Goal: Transaction & Acquisition: Purchase product/service

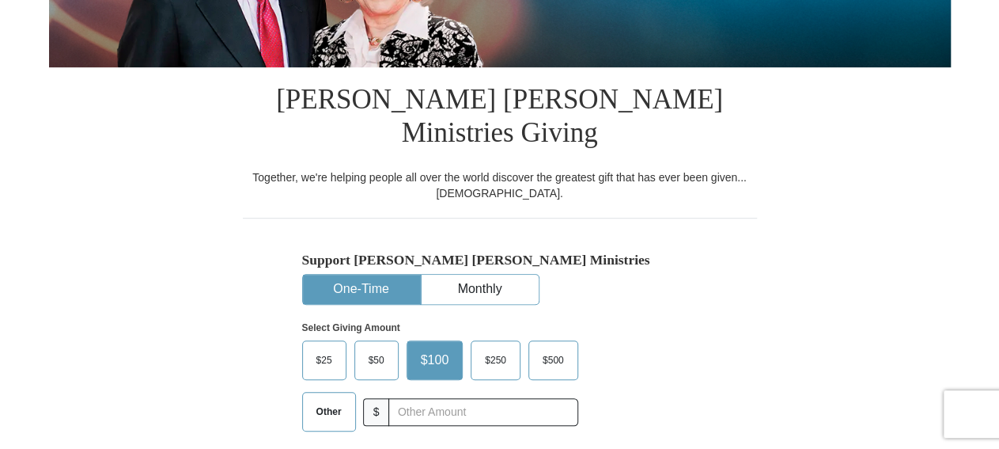
scroll to position [494, 0]
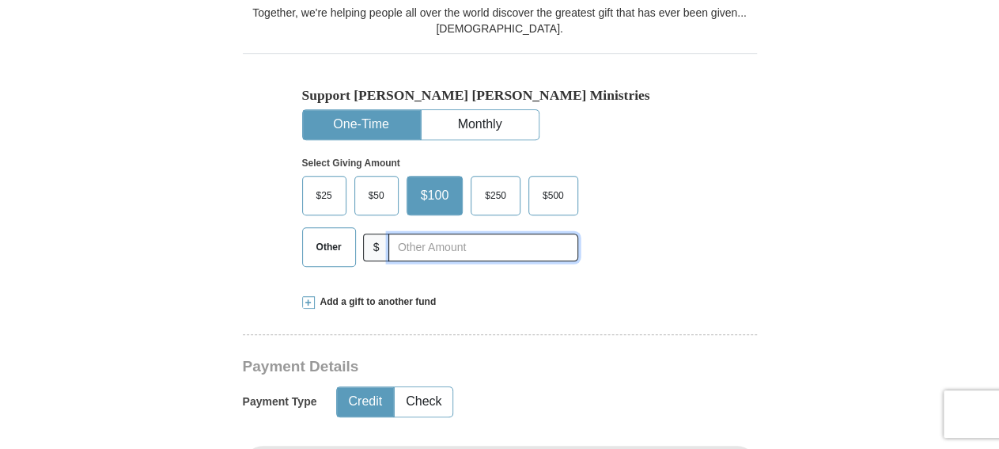
click at [537, 233] on input "text" at bounding box center [483, 247] width 189 height 28
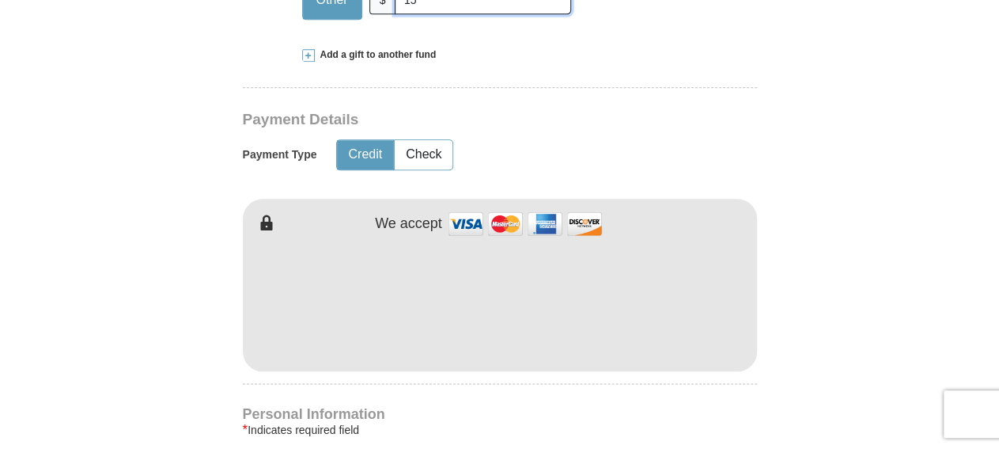
scroll to position [823, 0]
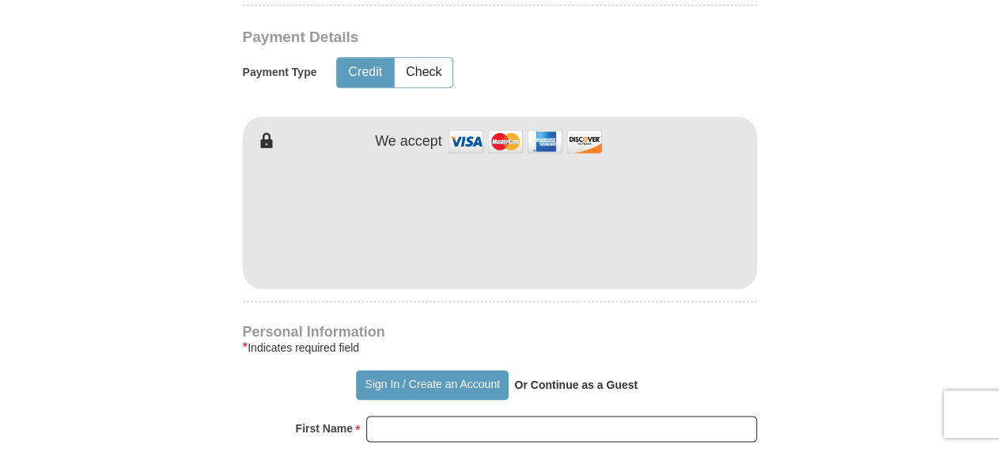
type input "15"
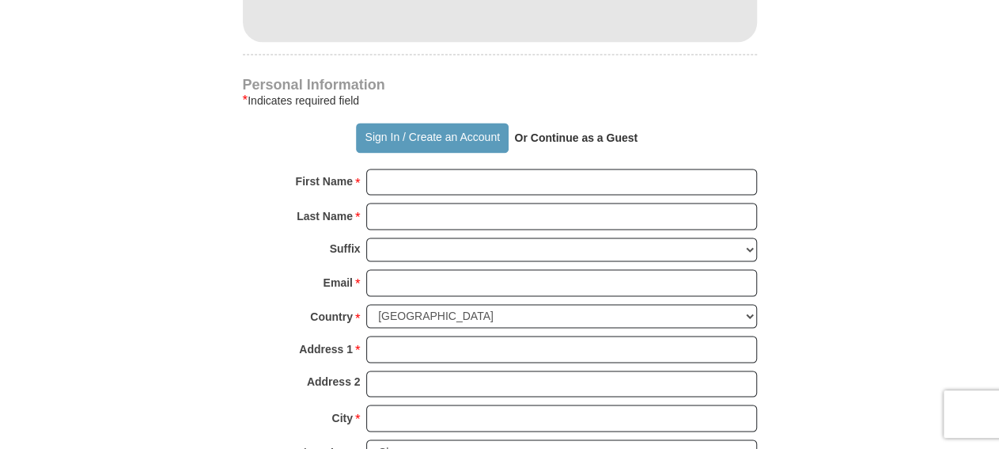
scroll to position [1152, 0]
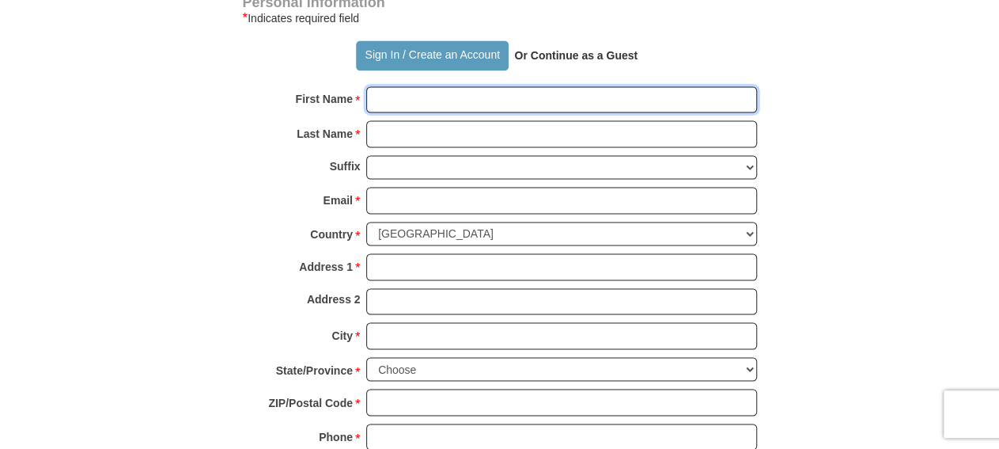
click at [491, 86] on input "First Name *" at bounding box center [561, 99] width 391 height 27
type input "LaDonald"
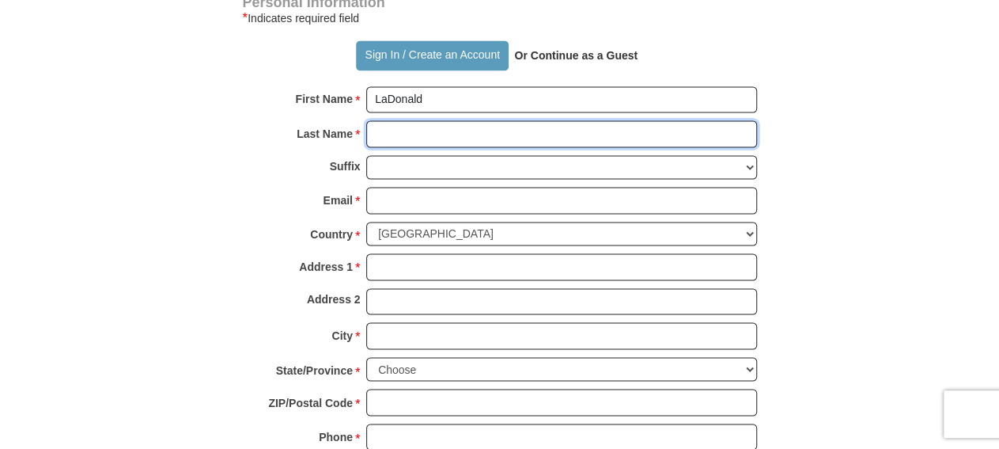
type input "[PERSON_NAME]"
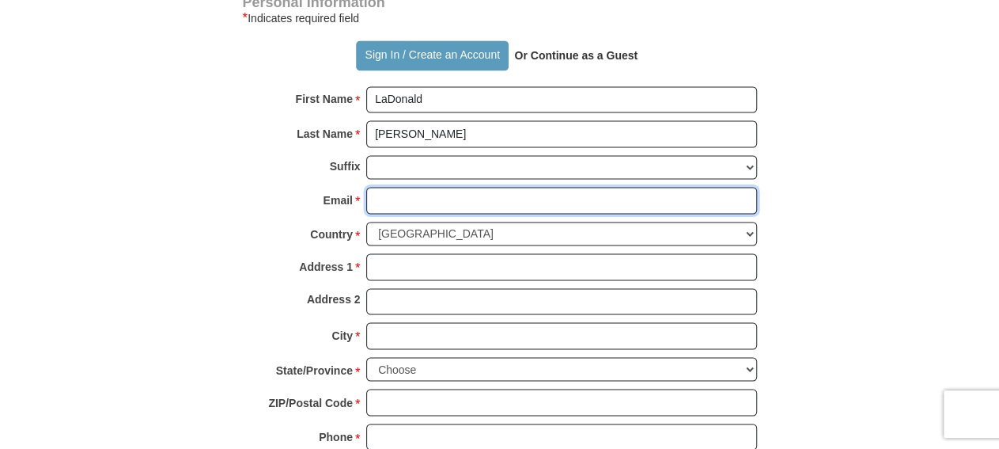
type input "[EMAIL_ADDRESS][DOMAIN_NAME]"
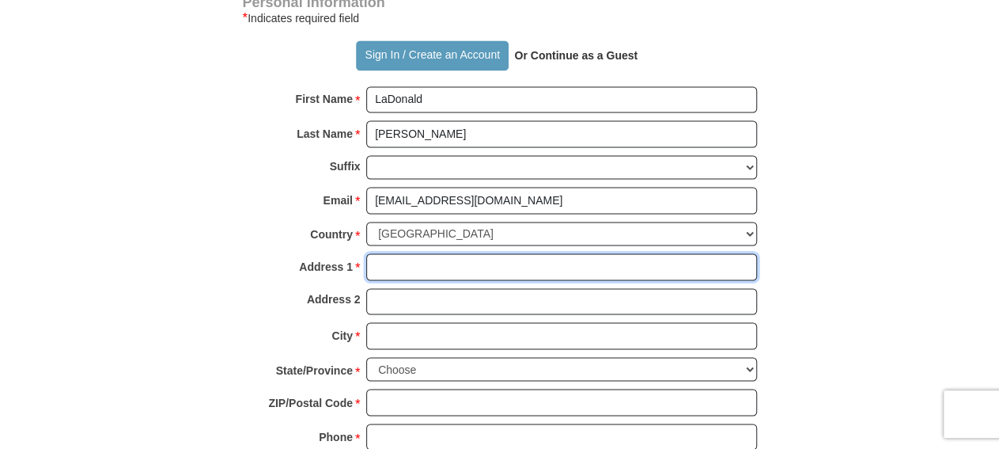
type input "[STREET_ADDRESS]"
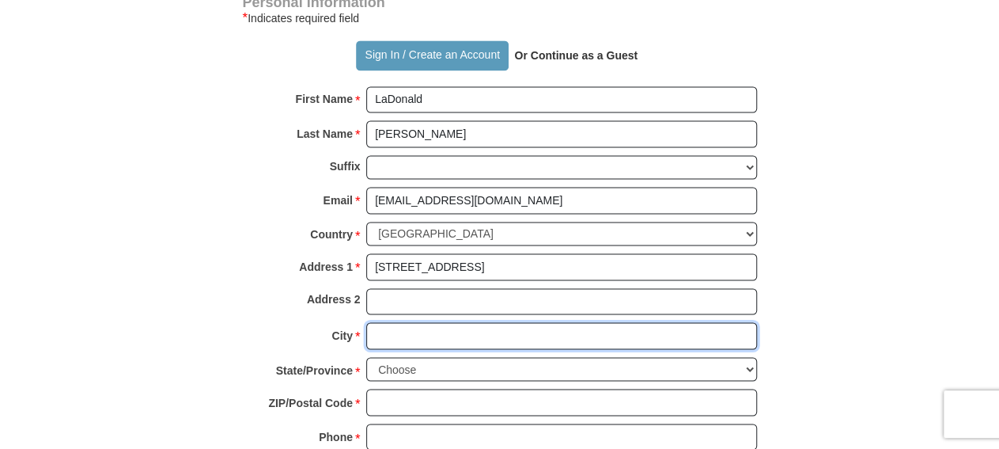
type input "Monroe"
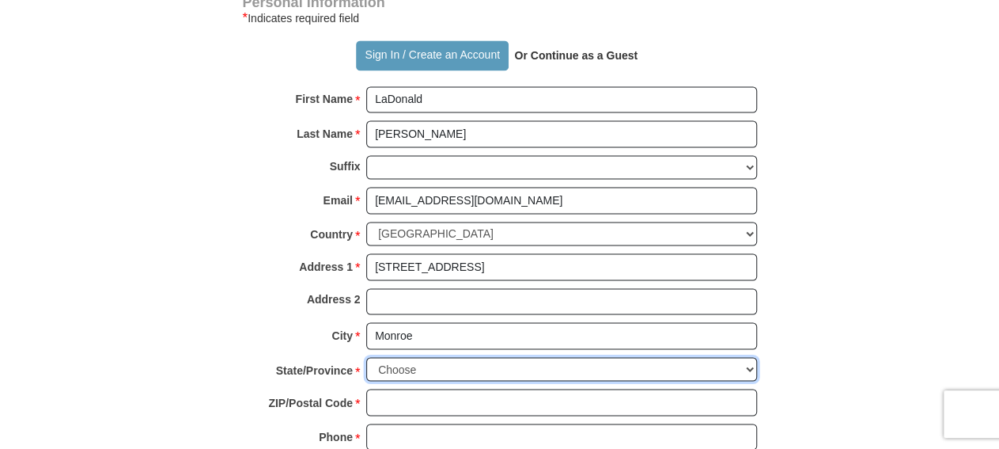
select select "LA"
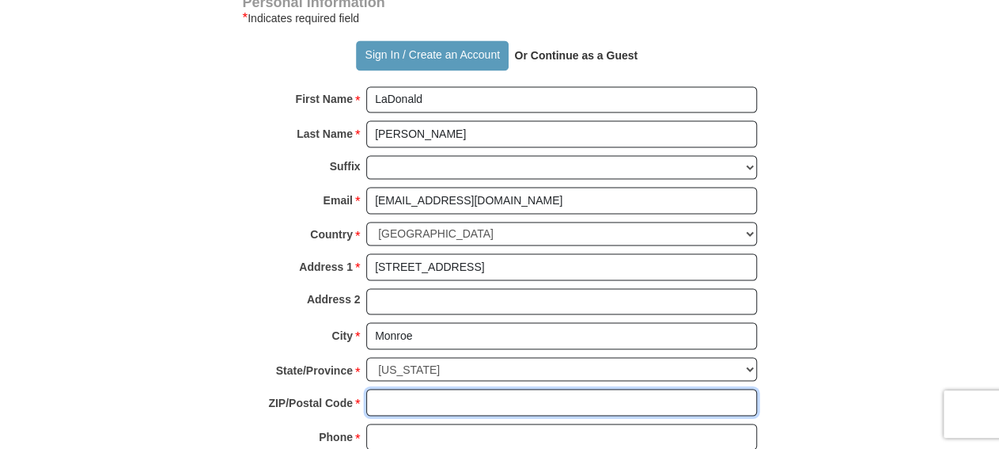
type input "71203"
type input "3186143092"
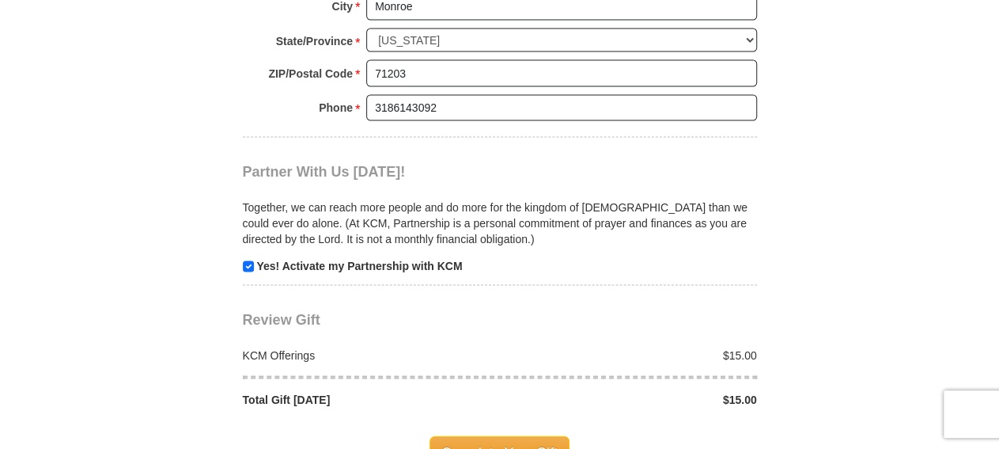
scroll to position [1646, 0]
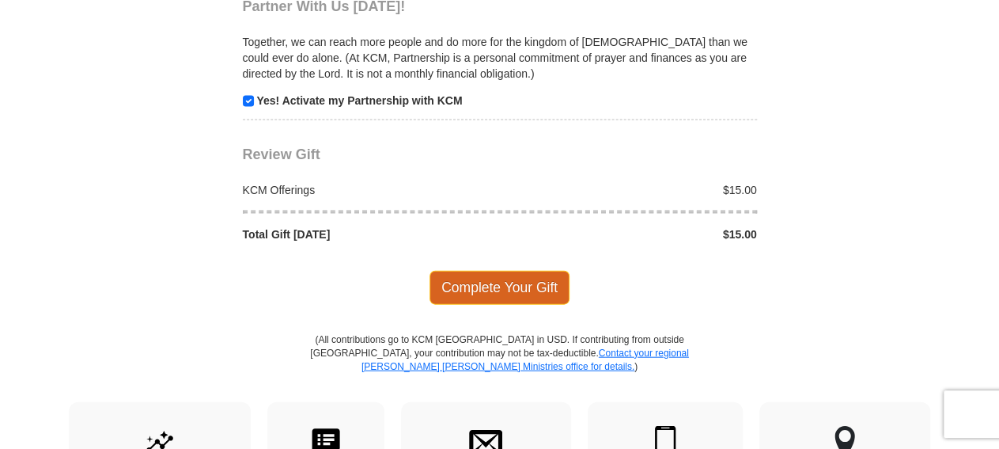
click at [499, 271] on span "Complete Your Gift" at bounding box center [500, 287] width 140 height 33
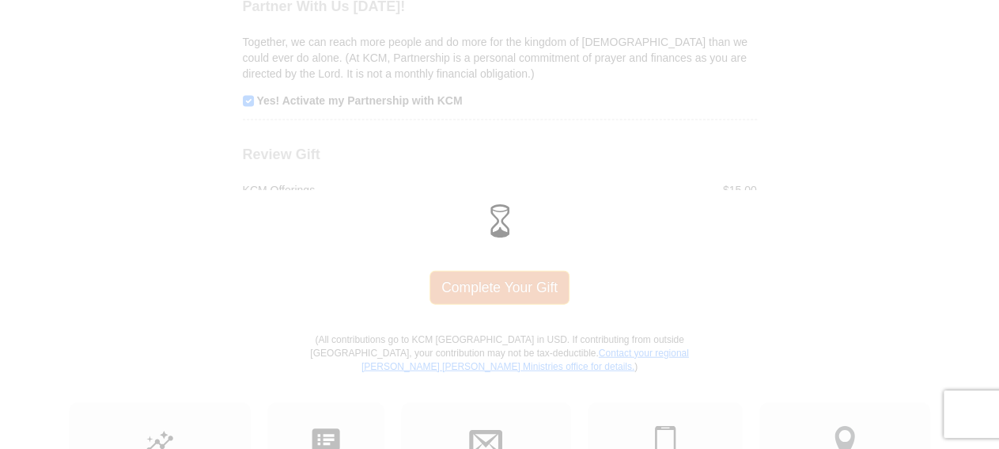
click at [499, 235] on span at bounding box center [500, 221] width 33 height 33
